Goal: Use online tool/utility: Utilize a website feature to perform a specific function

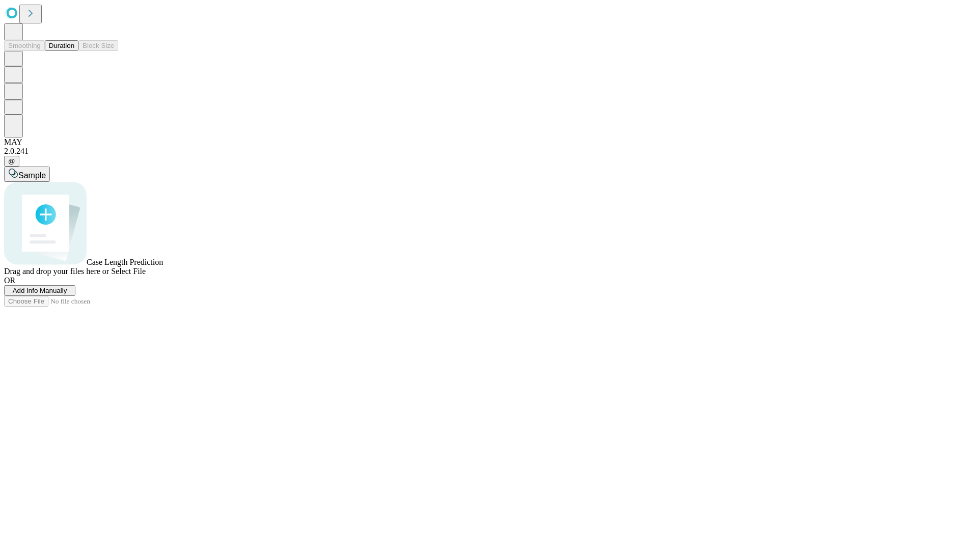
click at [74, 51] on button "Duration" at bounding box center [62, 45] width 34 height 11
click at [146, 276] on span "Select File" at bounding box center [128, 271] width 35 height 9
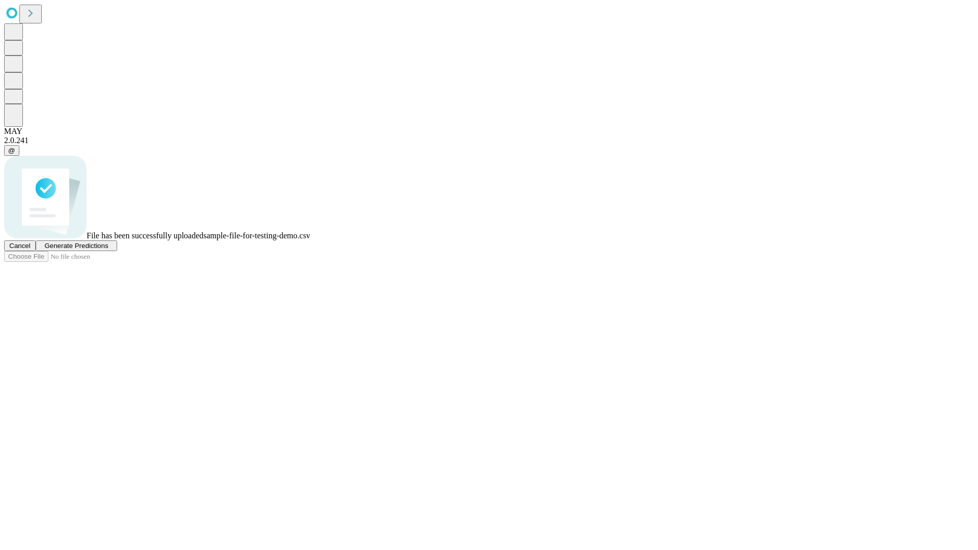
click at [108, 250] on span "Generate Predictions" at bounding box center [76, 246] width 64 height 8
